Goal: Task Accomplishment & Management: Complete application form

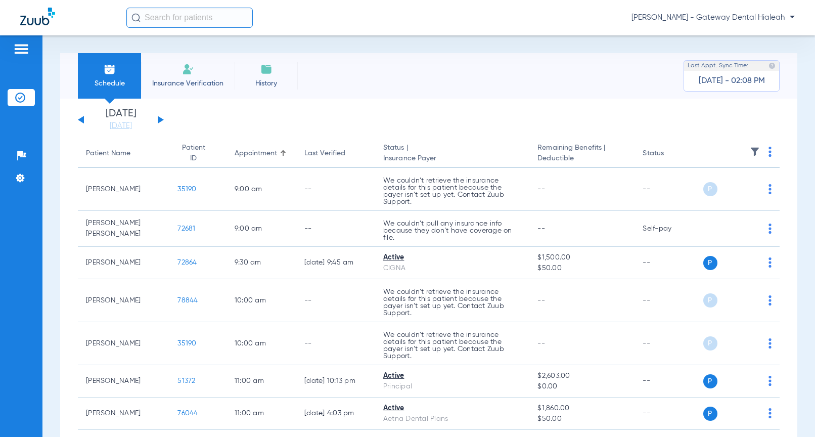
click at [779, 15] on span "[PERSON_NAME] - Gateway Dental Hialeah" at bounding box center [712, 18] width 163 height 10
click at [751, 36] on span "Account Selection" at bounding box center [756, 35] width 57 height 7
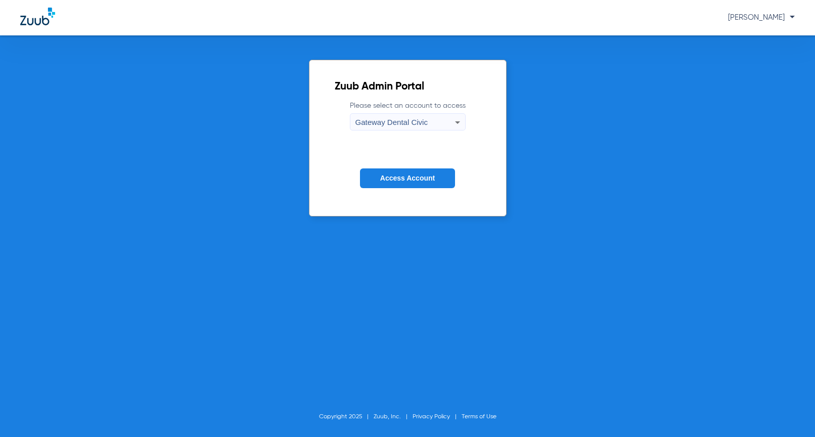
click at [397, 121] on span "Gateway Dental Civic" at bounding box center [391, 122] width 72 height 9
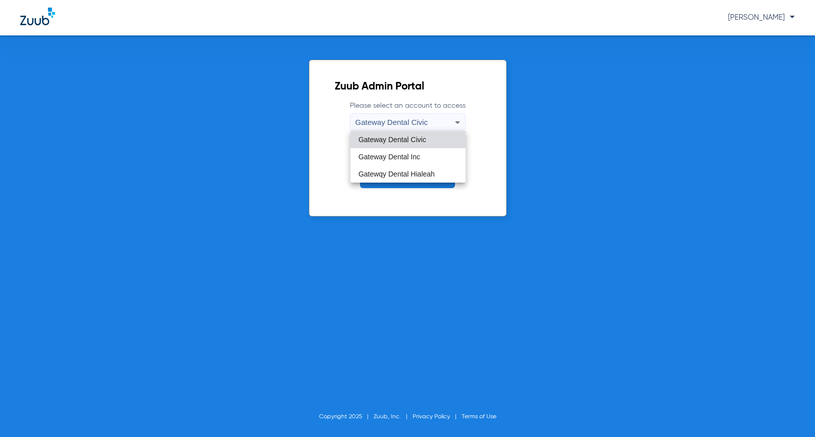
drag, startPoint x: 404, startPoint y: 140, endPoint x: 347, endPoint y: 251, distance: 125.3
click at [405, 140] on span "Gateway Dental Civic" at bounding box center [392, 139] width 68 height 7
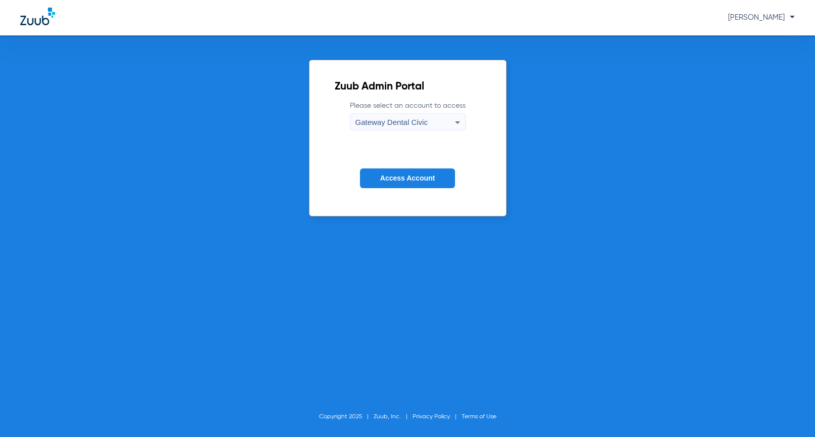
click at [422, 123] on span "Gateway Dental Civic" at bounding box center [391, 122] width 72 height 9
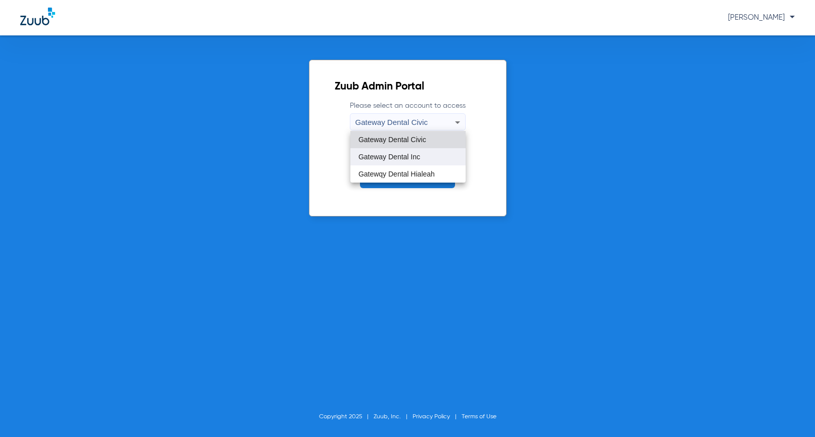
click at [416, 154] on span "Gateway Dental Inc" at bounding box center [389, 156] width 62 height 7
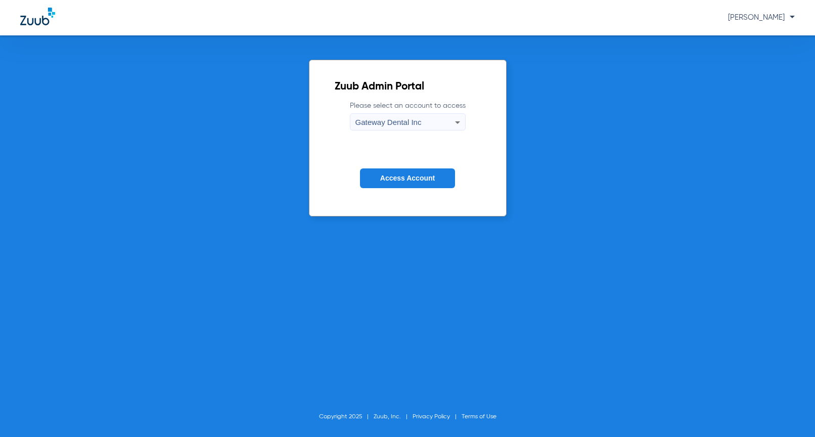
click at [414, 177] on span "Access Account" at bounding box center [407, 178] width 55 height 8
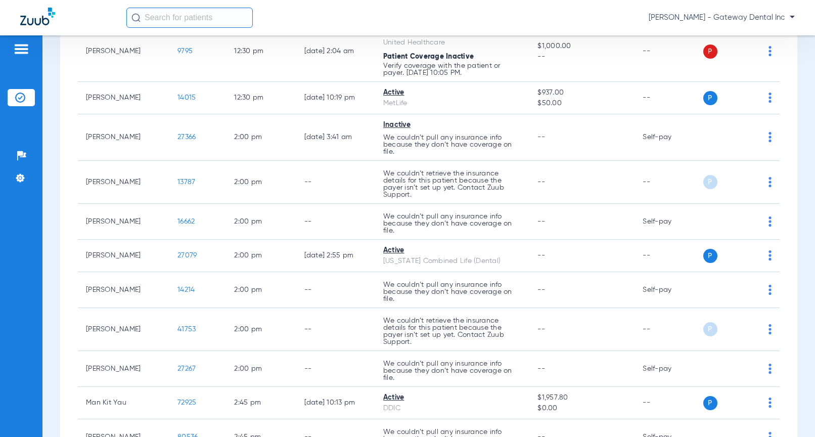
scroll to position [1213, 0]
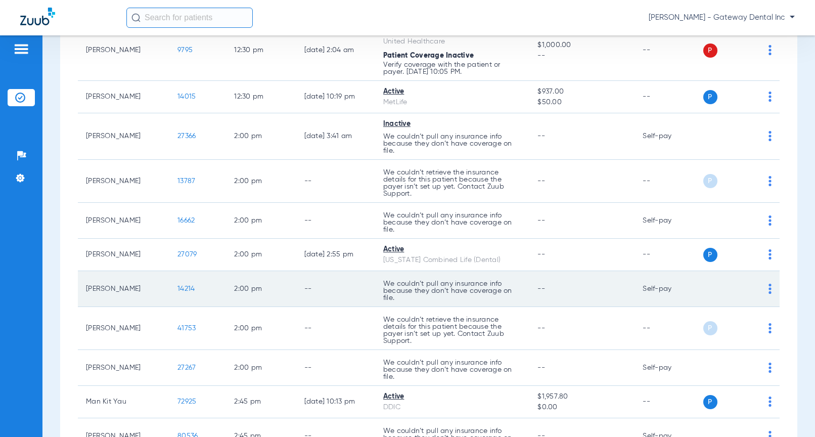
click at [178, 286] on span "14214" at bounding box center [185, 288] width 17 height 7
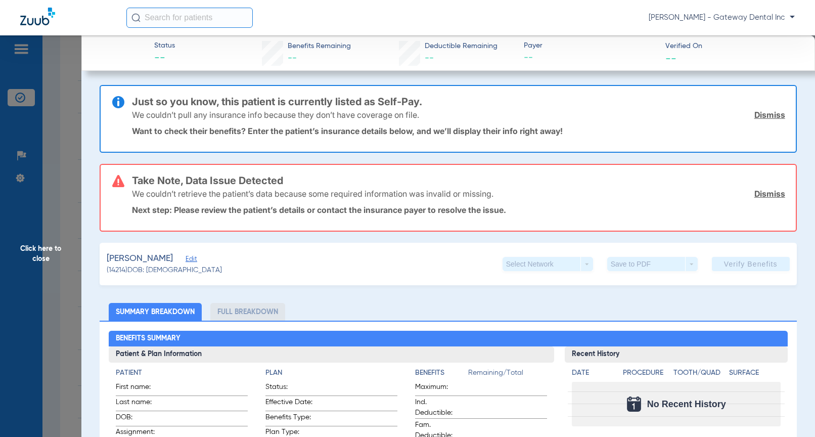
drag, startPoint x: 191, startPoint y: 261, endPoint x: 273, endPoint y: 234, distance: 86.8
click at [190, 261] on span "Edit" at bounding box center [190, 260] width 9 height 10
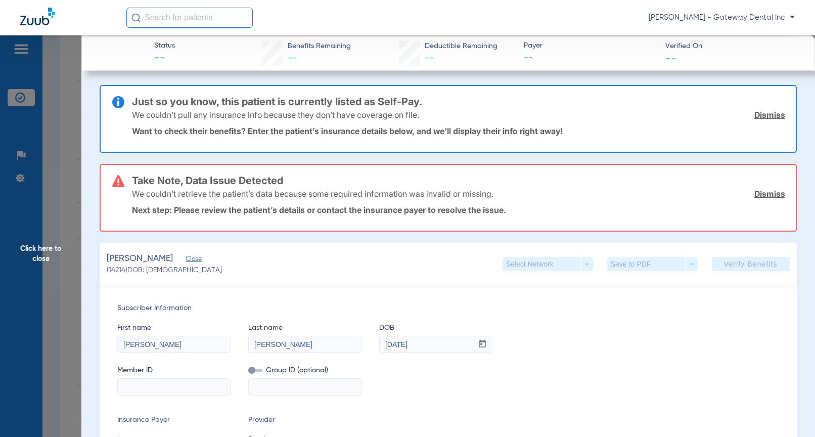
click at [755, 114] on link "Dismiss" at bounding box center [769, 115] width 31 height 10
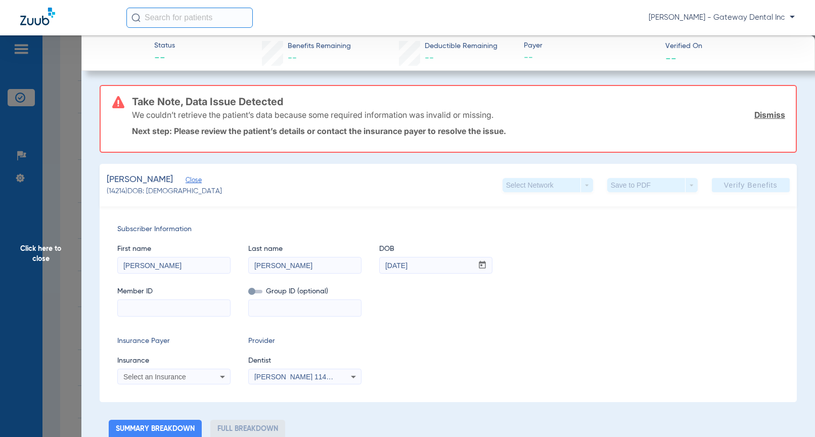
click at [754, 111] on link "Dismiss" at bounding box center [769, 115] width 31 height 10
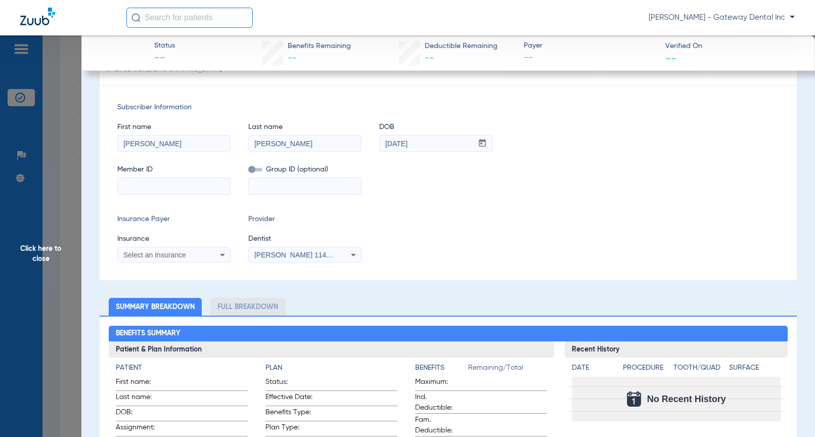
scroll to position [51, 0]
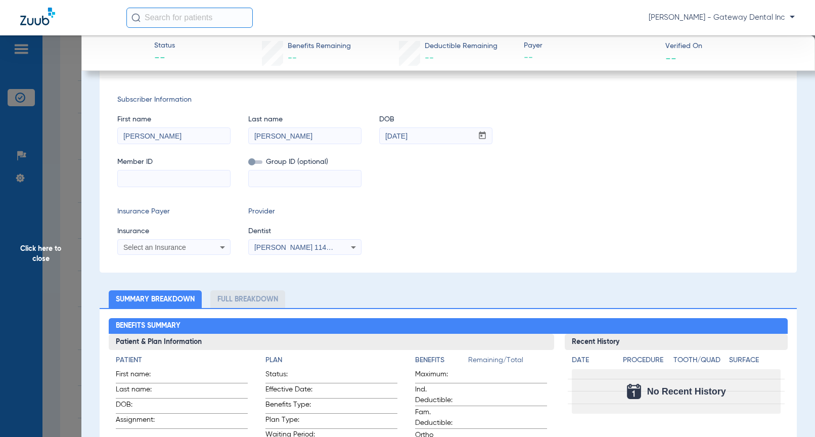
click at [180, 132] on input "Cary" at bounding box center [174, 136] width 112 height 16
click at [292, 136] on input "Aronovitz" at bounding box center [305, 136] width 112 height 16
click at [147, 187] on div at bounding box center [173, 178] width 113 height 17
click at [150, 180] on input at bounding box center [174, 178] width 112 height 16
type input "3"
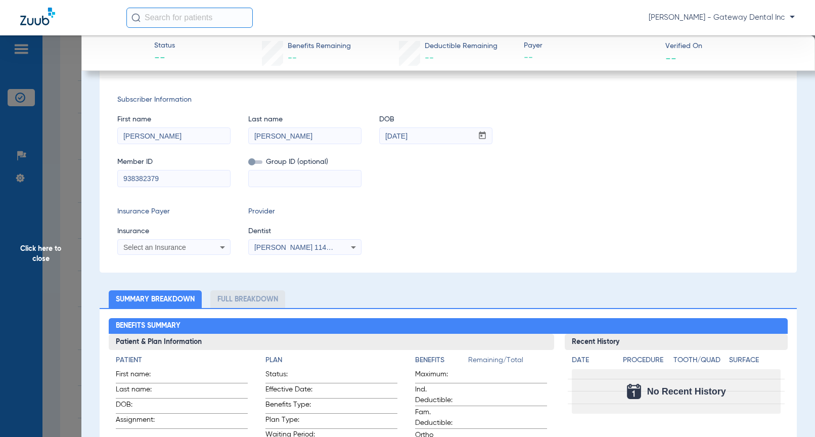
type input "938382379"
click at [252, 164] on span at bounding box center [255, 162] width 14 height 4
click at [248, 164] on input "checkbox" at bounding box center [248, 164] width 0 height 0
click at [254, 179] on input at bounding box center [305, 178] width 112 height 16
type input "00554854"
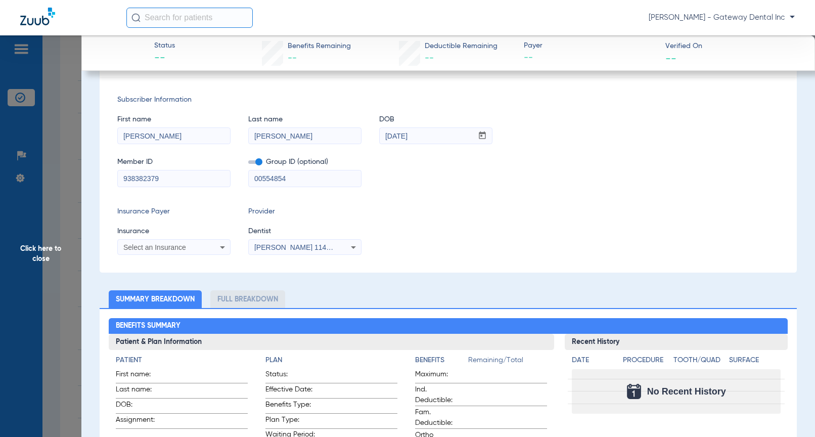
click at [178, 253] on mat-select "Select an Insurance" at bounding box center [173, 247] width 113 height 16
click at [180, 248] on span "Select an Insurance" at bounding box center [154, 247] width 63 height 8
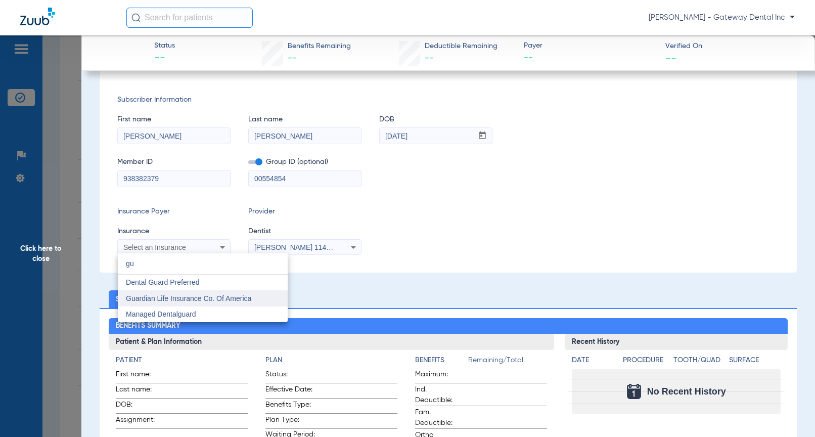
type input "gu"
drag, startPoint x: 171, startPoint y: 299, endPoint x: 296, endPoint y: 254, distance: 132.2
click at [171, 299] on span "Guardian Life Insurance Co. Of America" at bounding box center [188, 298] width 125 height 8
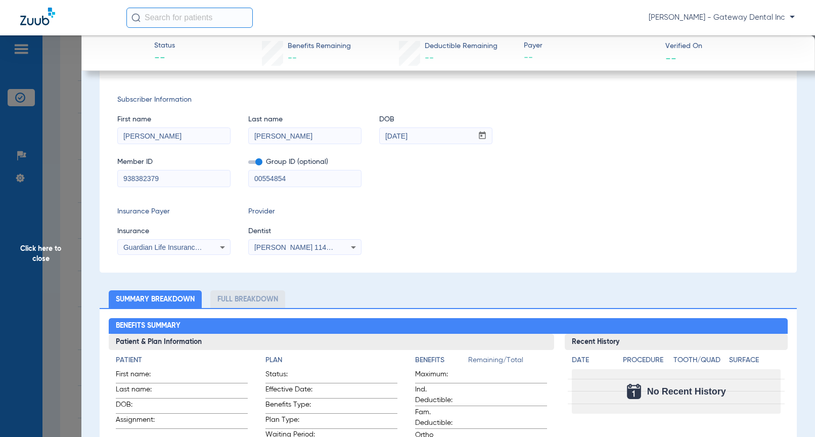
click at [322, 239] on mat-select "[PERSON_NAME] 1144249780" at bounding box center [304, 247] width 113 height 16
click at [317, 246] on span "[PERSON_NAME] 1144249780" at bounding box center [304, 247] width 100 height 8
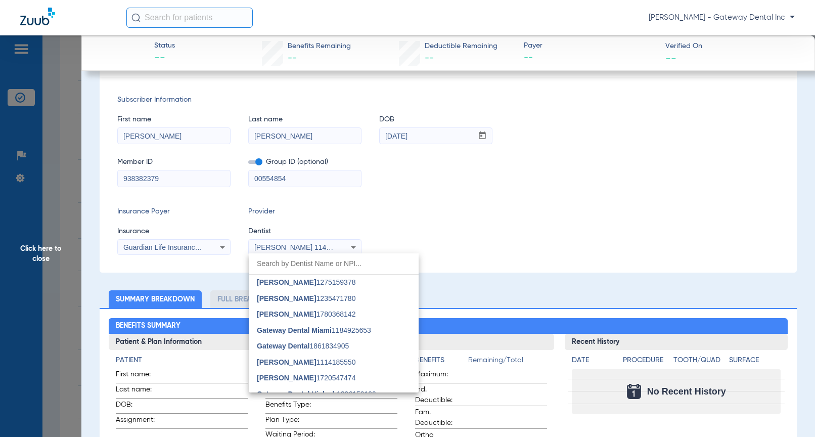
scroll to position [41, 0]
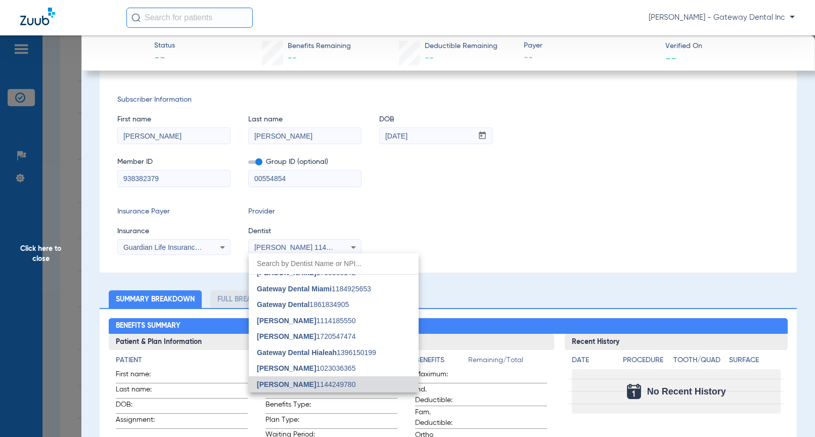
click at [304, 382] on span "Steven Perrotti" at bounding box center [286, 384] width 59 height 8
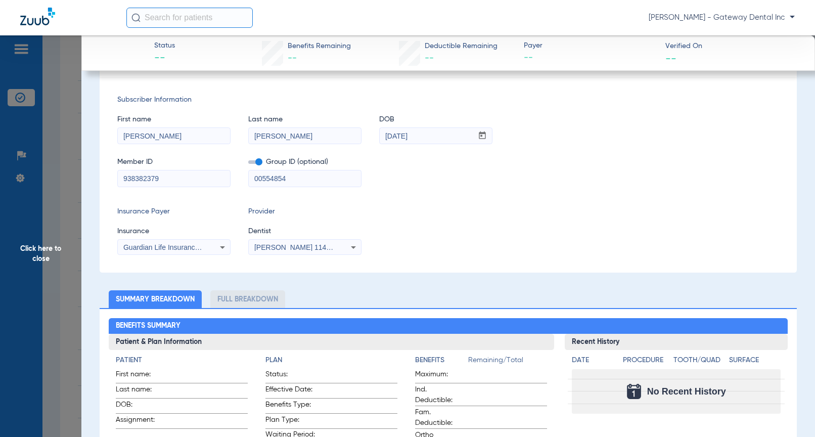
scroll to position [0, 0]
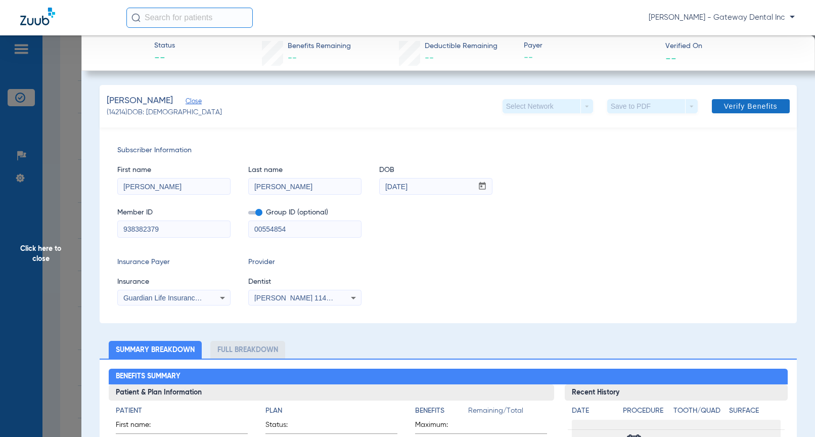
click at [728, 112] on span at bounding box center [751, 106] width 78 height 24
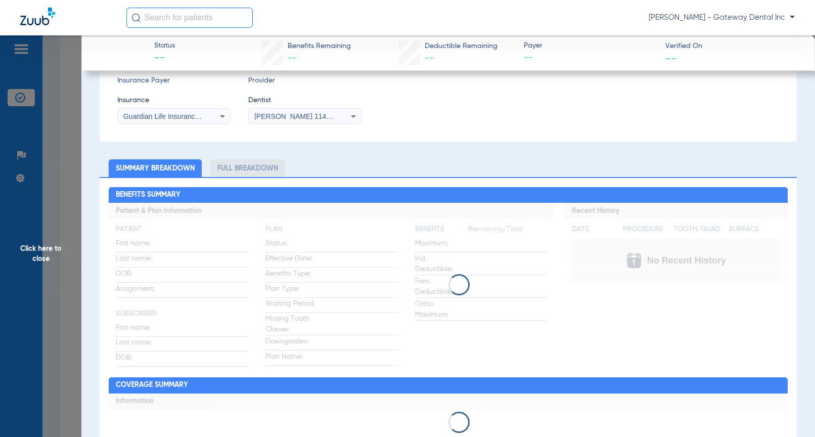
scroll to position [202, 0]
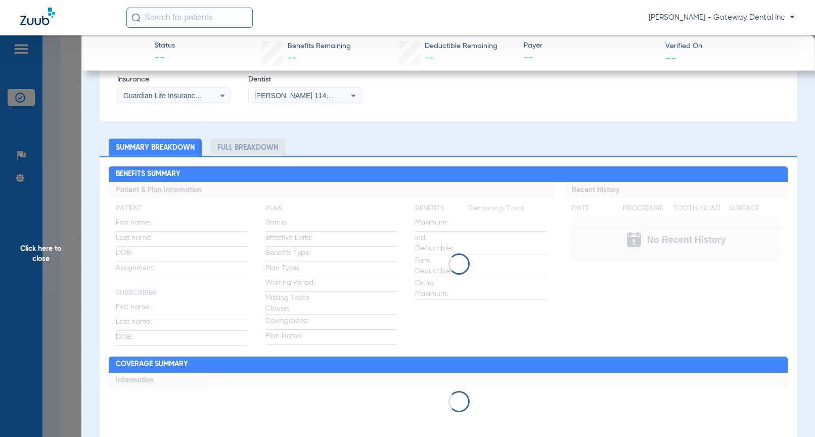
click at [56, 227] on span "Click here to close" at bounding box center [40, 253] width 81 height 437
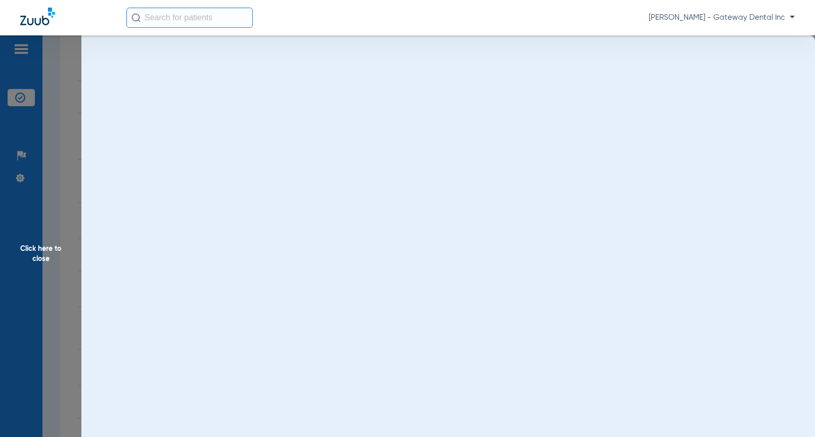
scroll to position [0, 0]
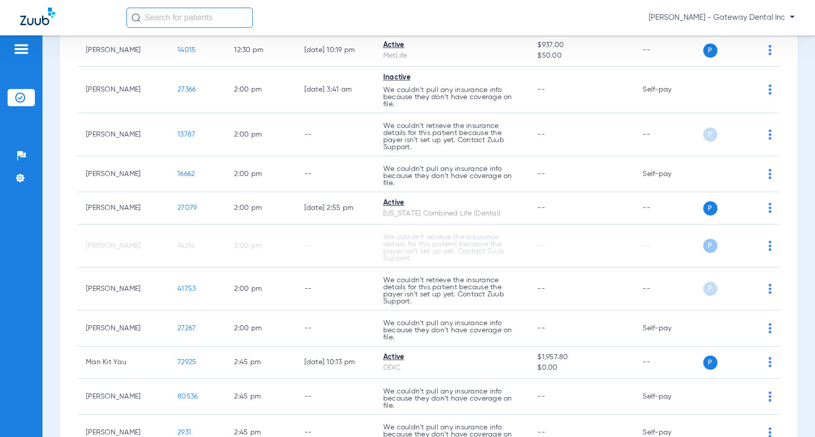
scroll to position [1264, 0]
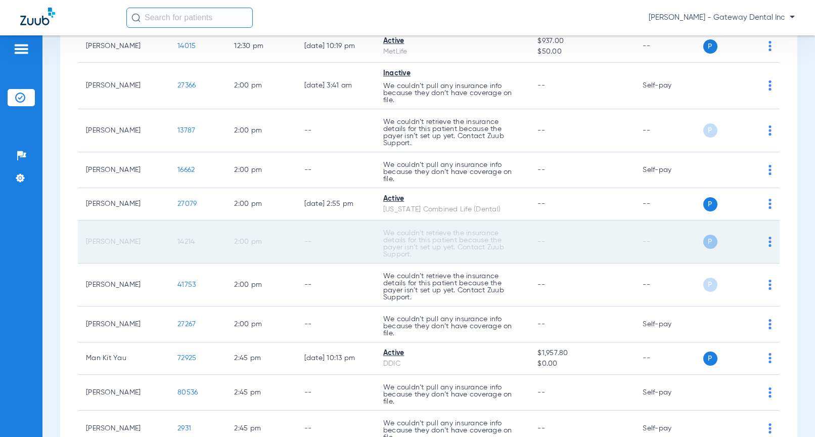
click at [180, 242] on span "14214" at bounding box center [185, 241] width 17 height 7
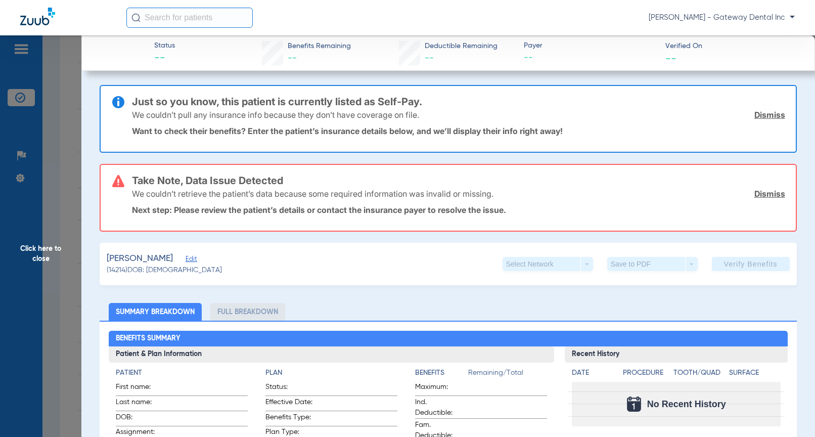
click at [194, 258] on div "Aronovitz, Cary Edit (14214) DOB: 12/01/1983 Select Network arrow_drop_down Sav…" at bounding box center [448, 264] width 697 height 42
click at [187, 256] on span "Edit" at bounding box center [190, 260] width 9 height 10
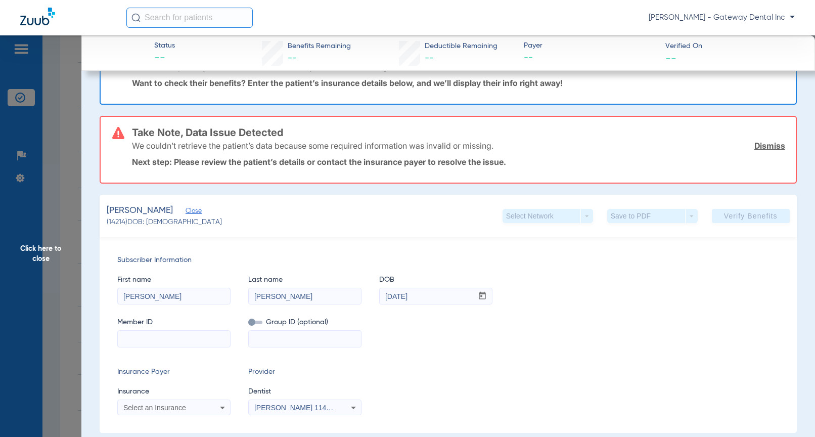
scroll to position [0, 0]
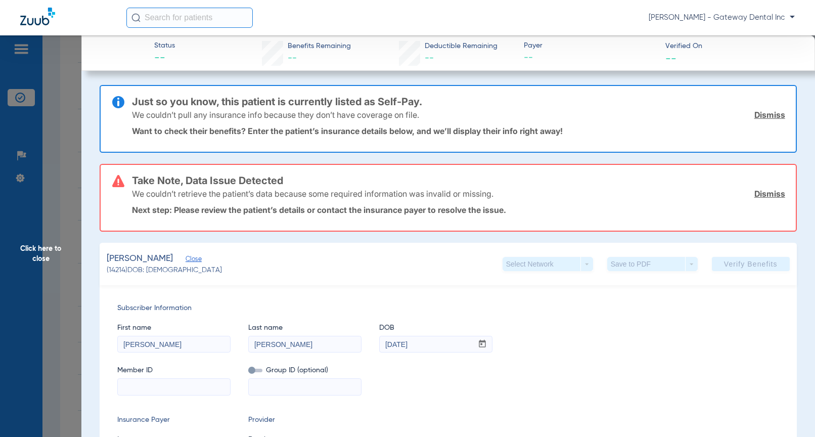
click at [772, 115] on link "Dismiss" at bounding box center [769, 115] width 31 height 10
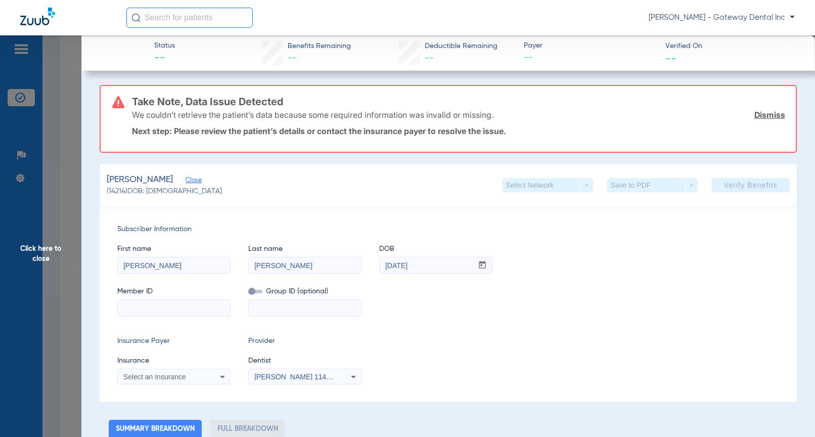
click at [762, 118] on link "Dismiss" at bounding box center [769, 115] width 31 height 10
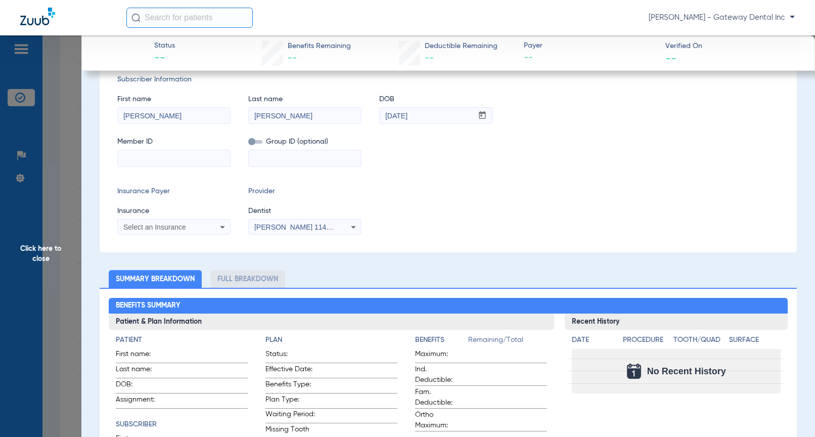
scroll to position [51, 0]
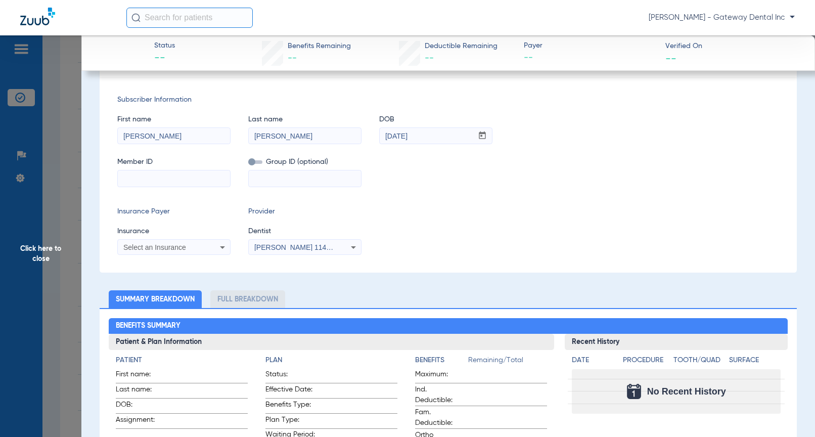
click at [75, 261] on span "Click here to close" at bounding box center [40, 253] width 81 height 437
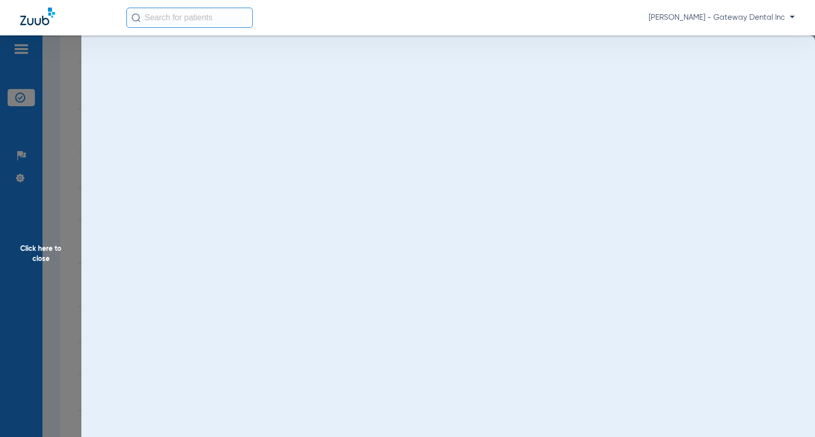
scroll to position [0, 0]
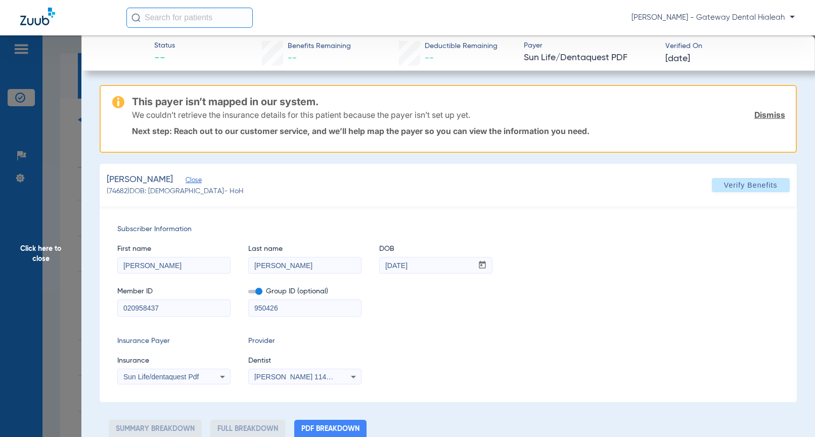
select select "page-width"
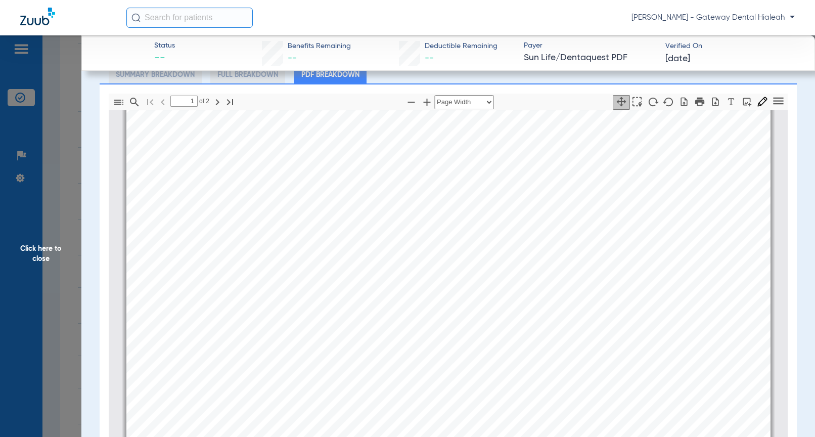
scroll to position [5, 0]
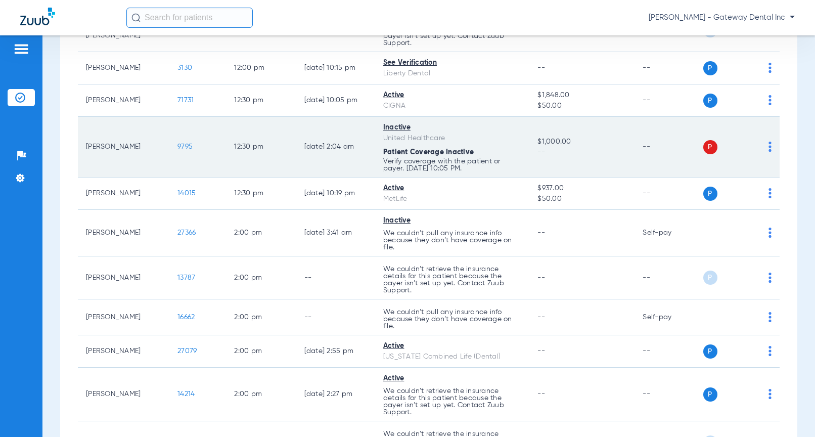
scroll to position [1213, 0]
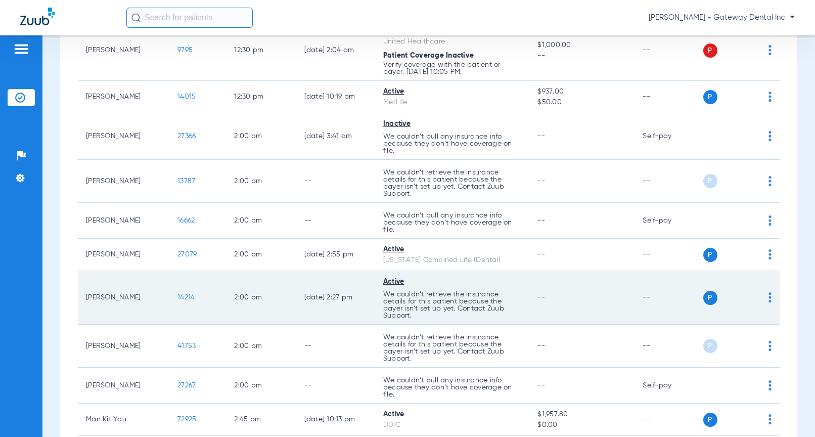
click at [184, 298] on span "14214" at bounding box center [185, 297] width 17 height 7
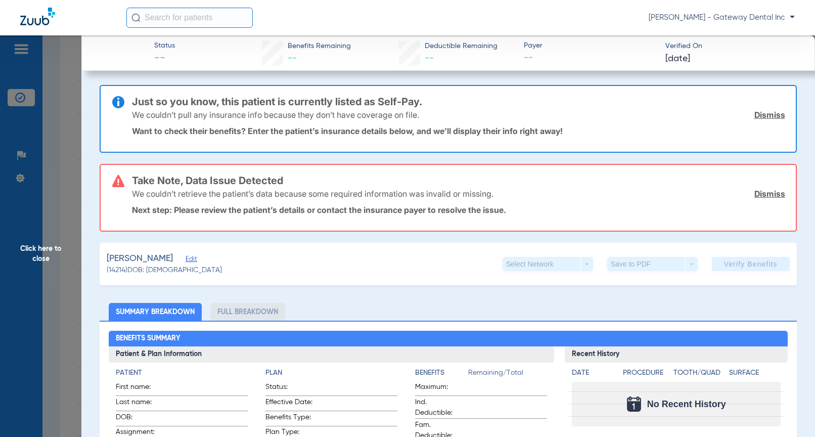
click at [191, 259] on span "Edit" at bounding box center [190, 260] width 9 height 10
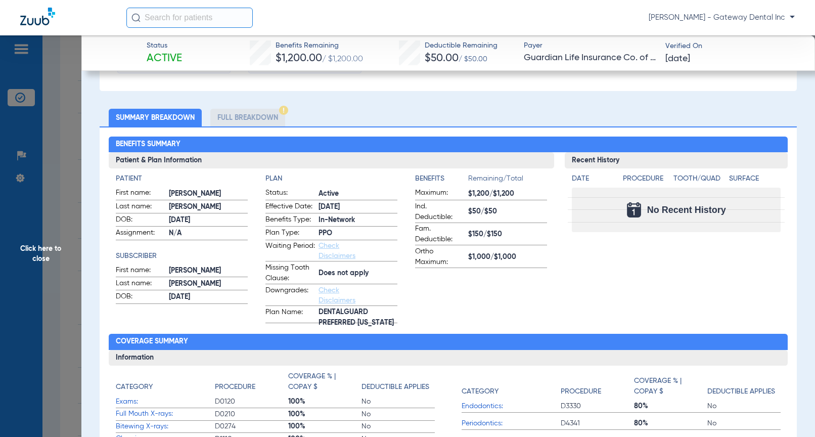
scroll to position [404, 0]
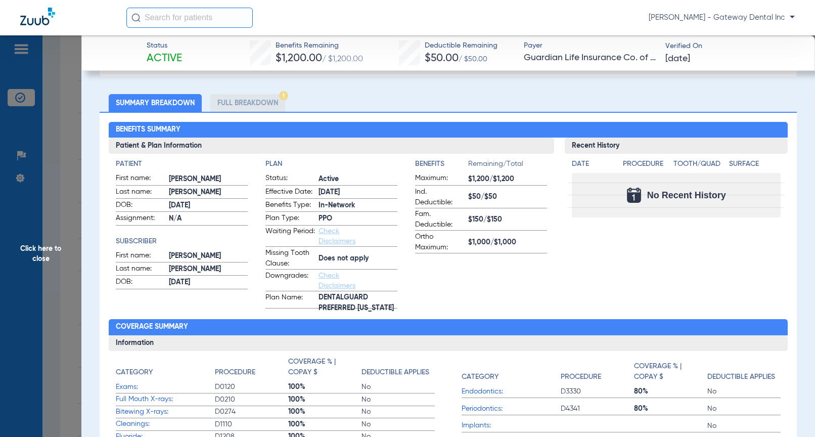
click at [257, 107] on li "Full Breakdown" at bounding box center [247, 103] width 75 height 18
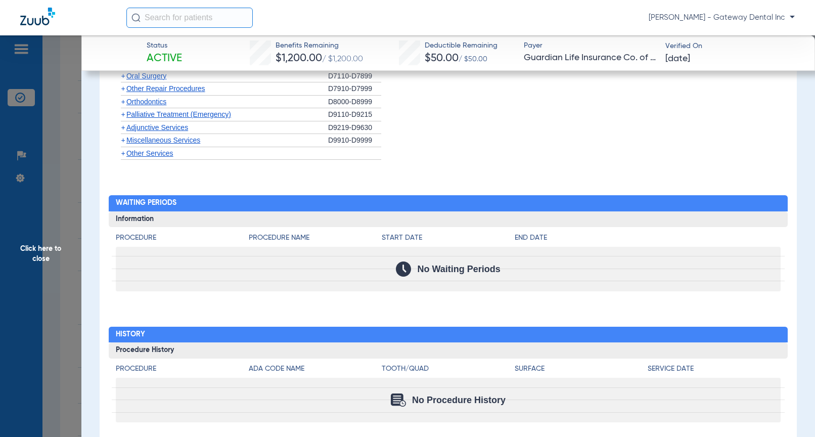
scroll to position [1740, 0]
